Goal: Book appointment/travel/reservation

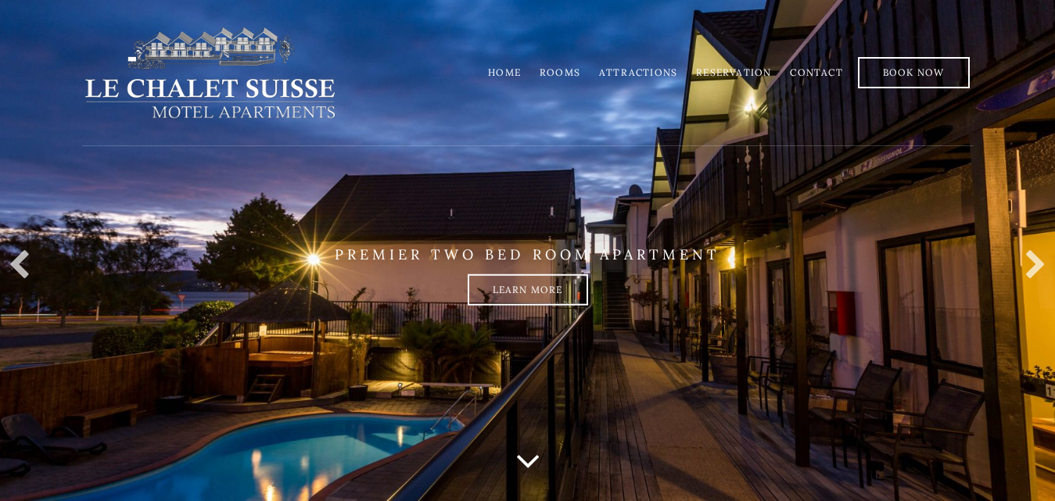
click at [567, 72] on link "Rooms" at bounding box center [560, 72] width 41 height 12
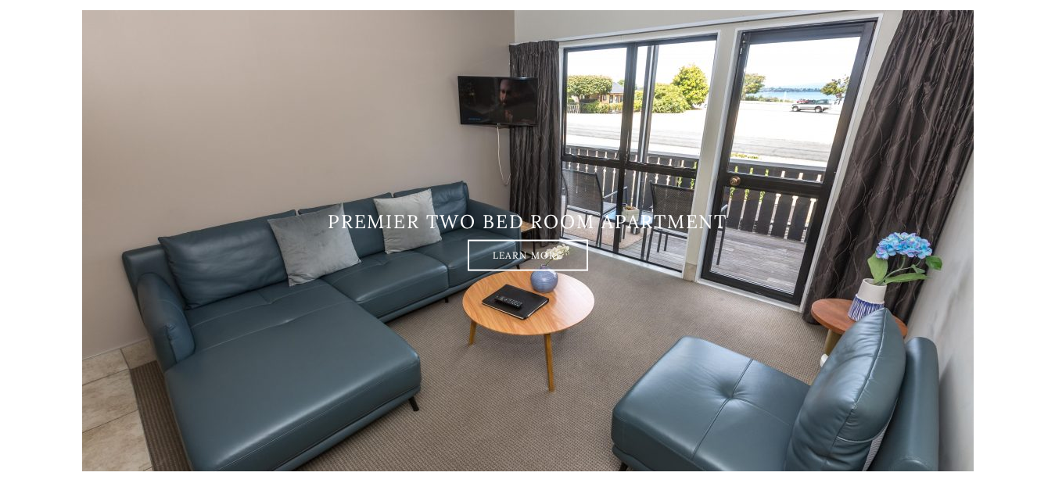
scroll to position [2827, 0]
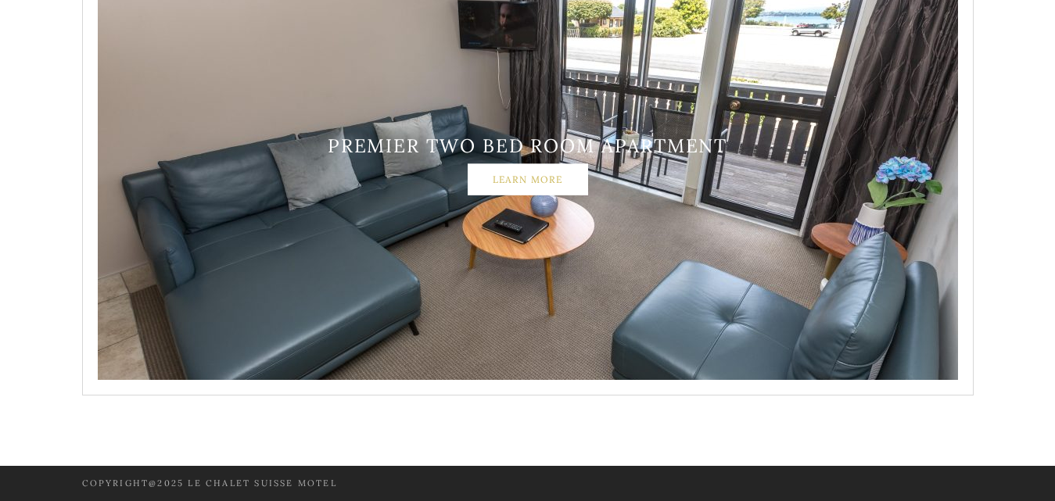
click at [502, 181] on link "Learn More" at bounding box center [528, 178] width 120 height 31
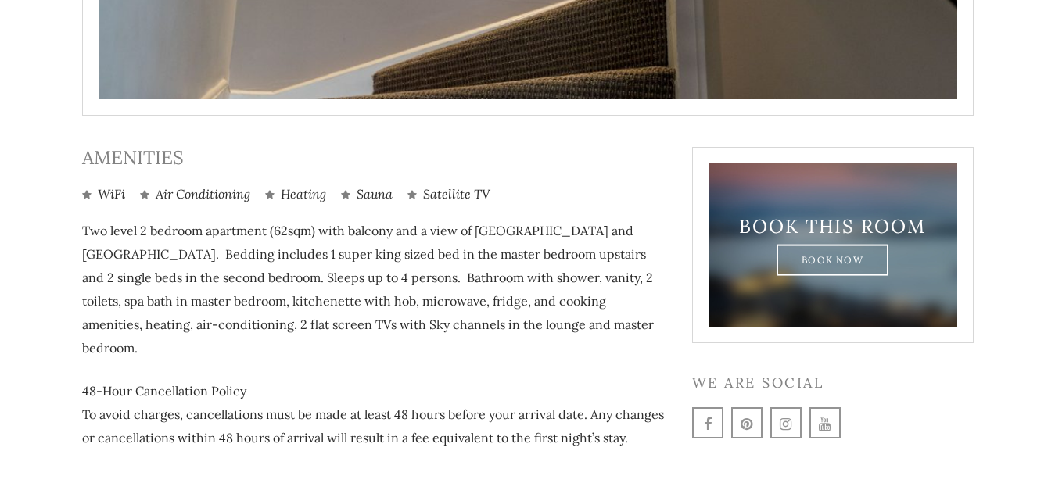
scroll to position [741, 0]
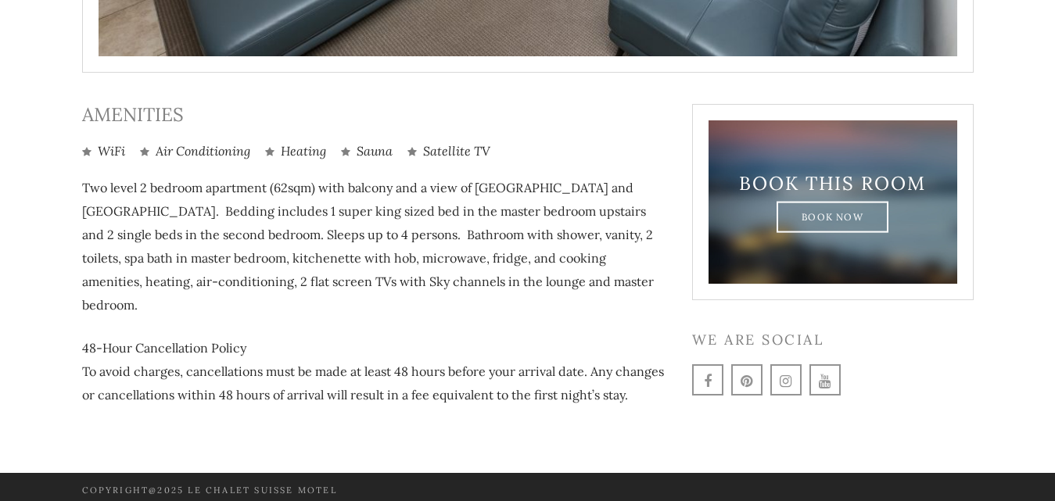
click at [944, 400] on ul at bounding box center [833, 383] width 282 height 39
click at [817, 220] on link "Book Now" at bounding box center [833, 216] width 112 height 31
